Goal: Task Accomplishment & Management: Manage account settings

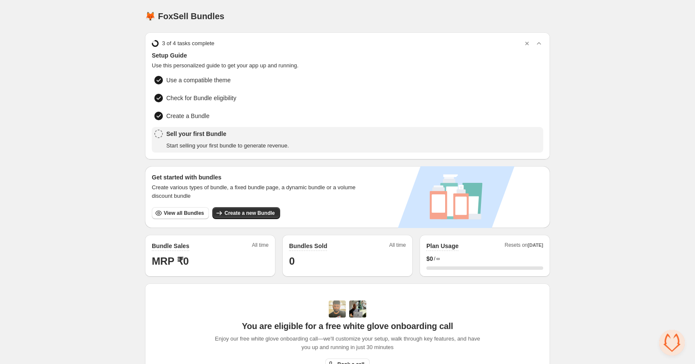
click at [79, 258] on div "Home Bundles Analytics Plan and Billing 🦊 FoxSell Bundles. This page is ready 🦊…" at bounding box center [347, 274] width 695 height 549
click at [200, 212] on span "View all Bundles" at bounding box center [184, 213] width 40 height 7
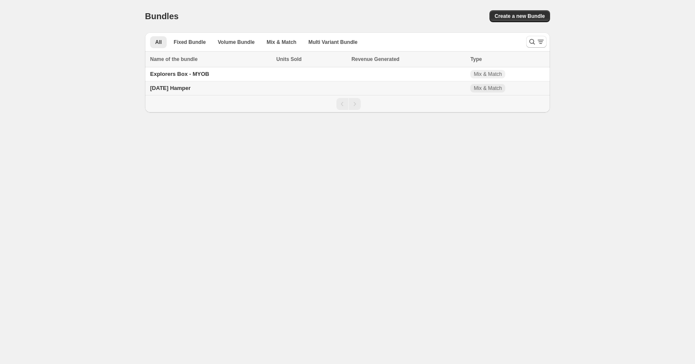
click at [181, 88] on span "[DATE] Hamper" at bounding box center [170, 88] width 41 height 6
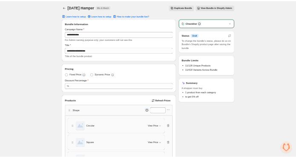
scroll to position [37, 0]
